Goal: Task Accomplishment & Management: Manage account settings

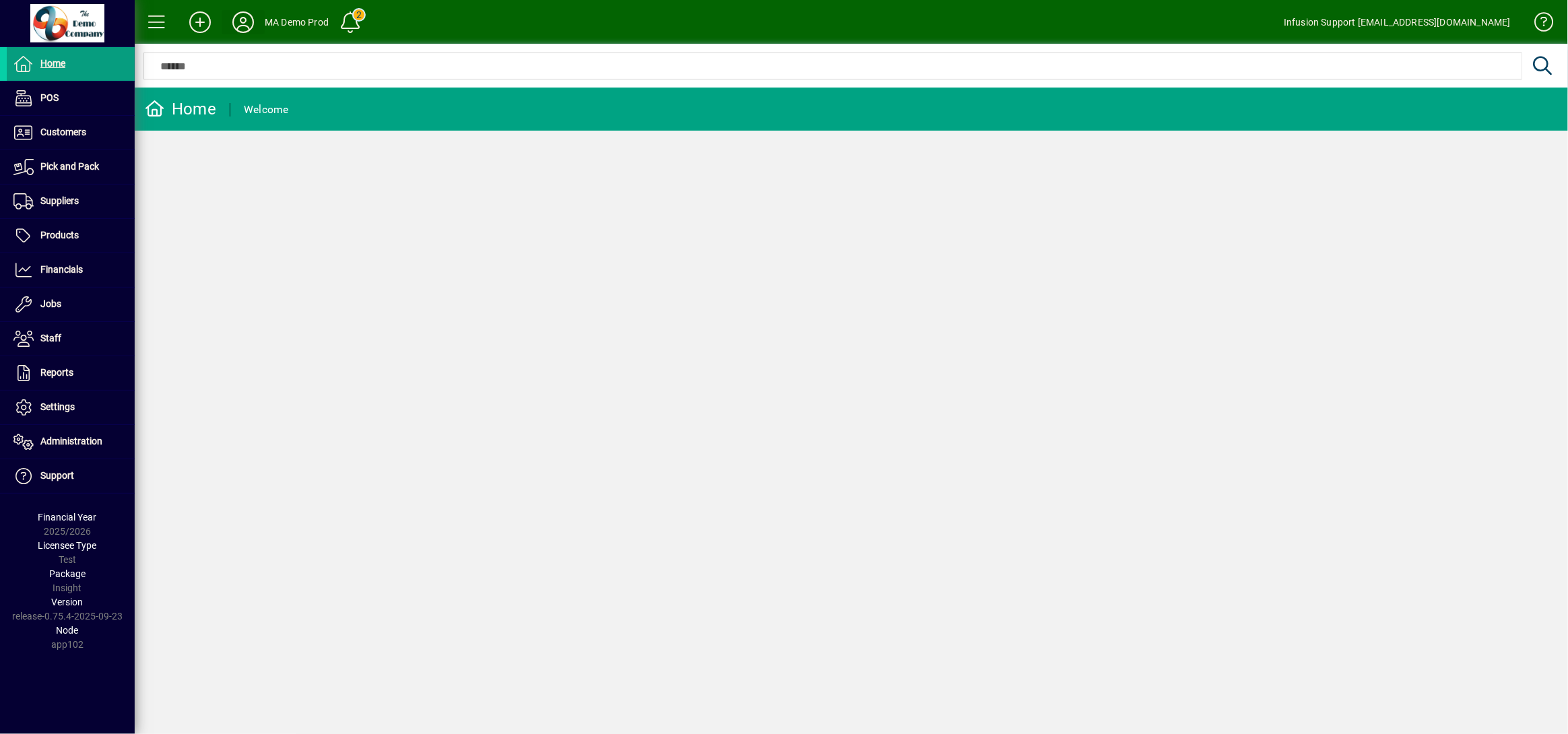
click at [241, 23] on icon at bounding box center [243, 23] width 27 height 22
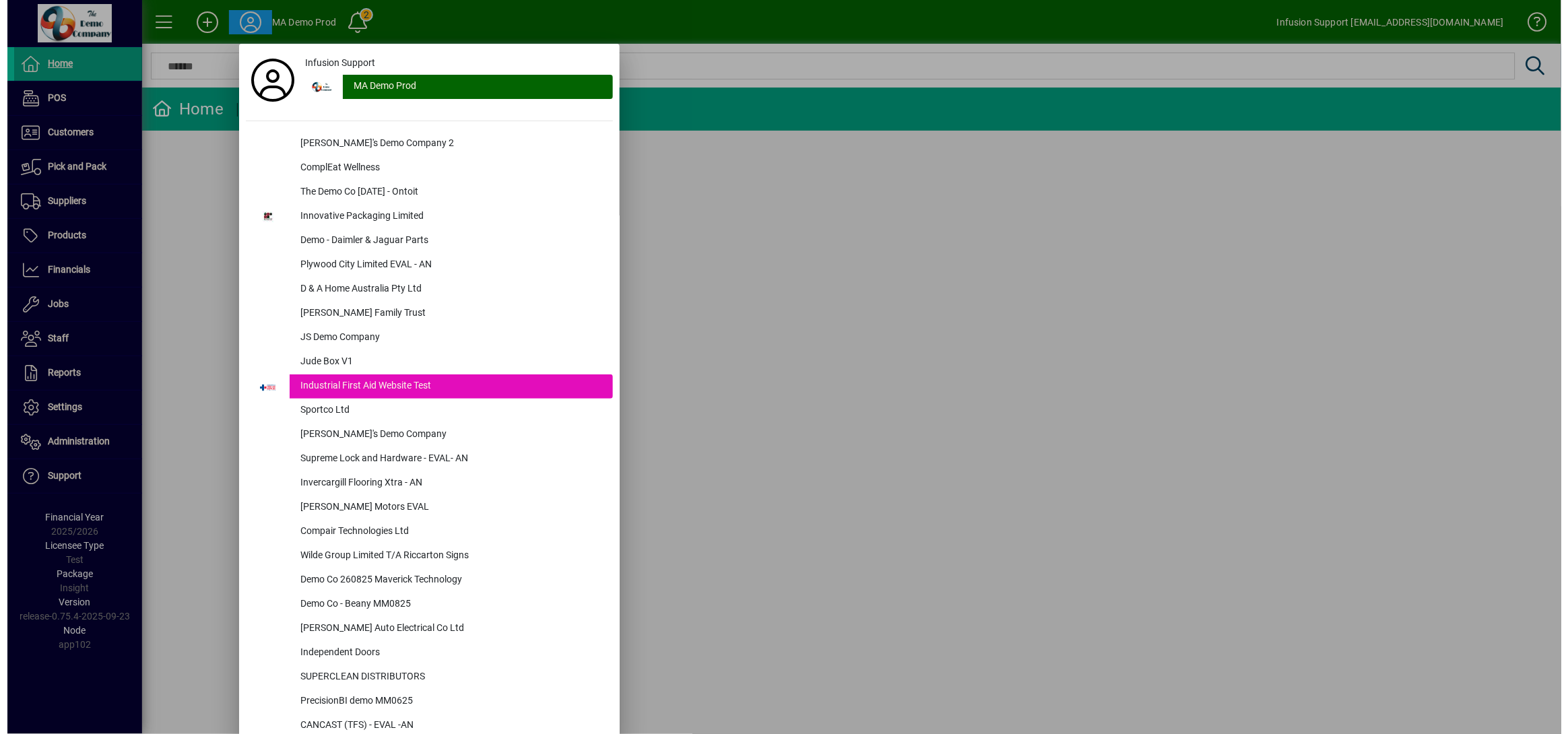
scroll to position [645, 0]
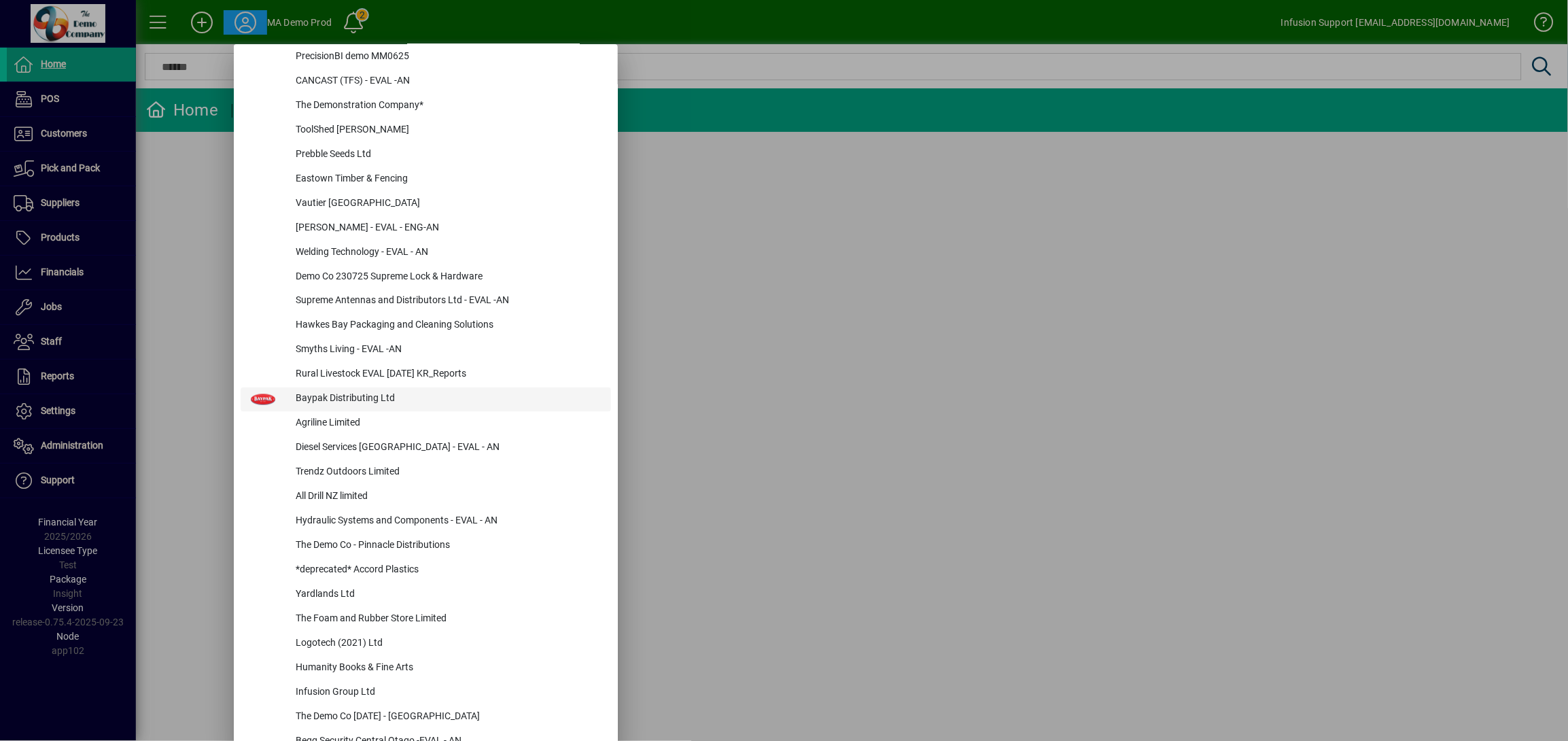
click at [359, 399] on div "Baypak Distributing Ltd" at bounding box center [447, 399] width 326 height 25
